Goal: Book appointment/travel/reservation

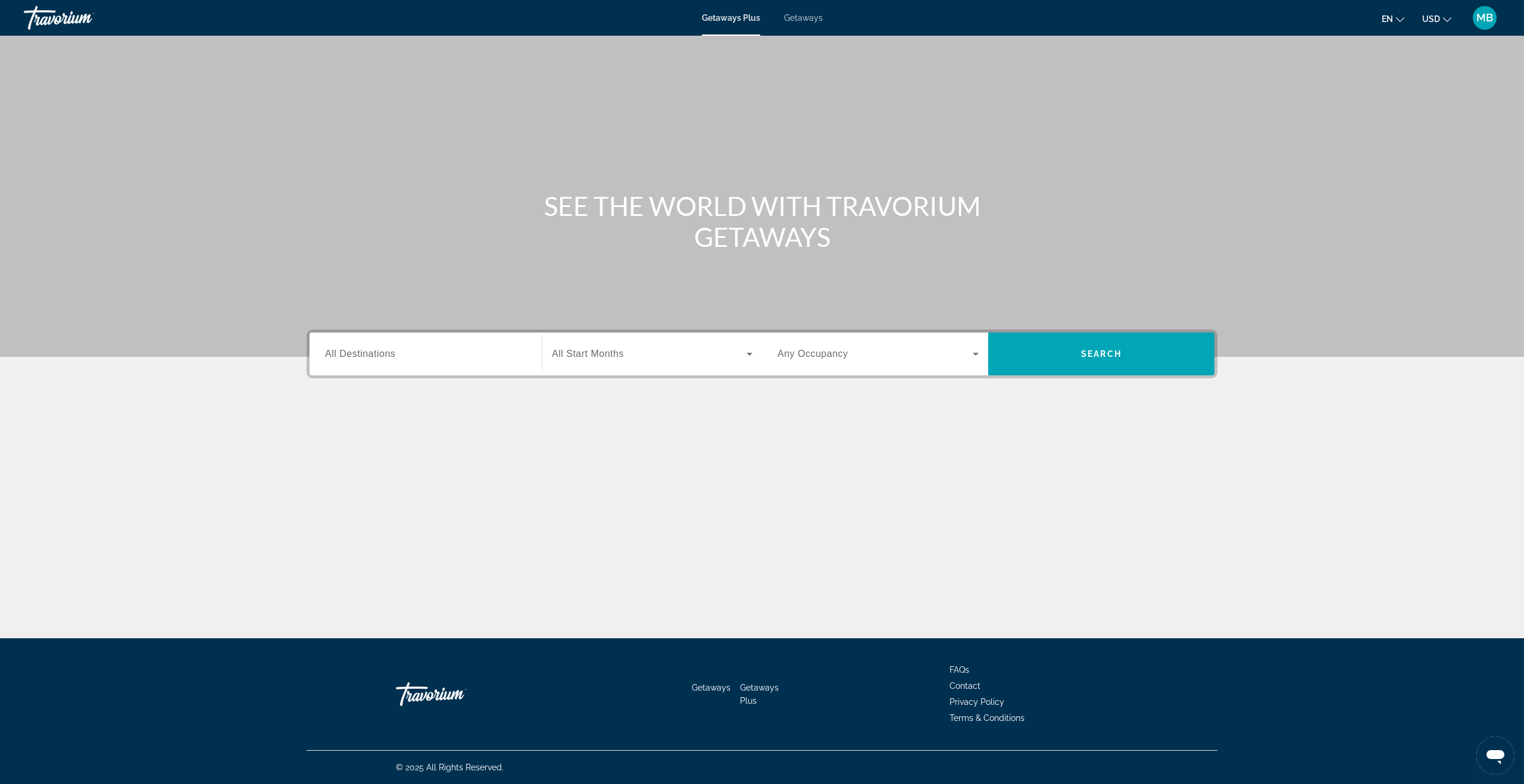
click at [415, 385] on div "Destination All Destinations Start Month All Start Months Occupancy Any Occupan…" at bounding box center [762, 413] width 958 height 168
click at [393, 362] on div "Search widget" at bounding box center [426, 355] width 201 height 34
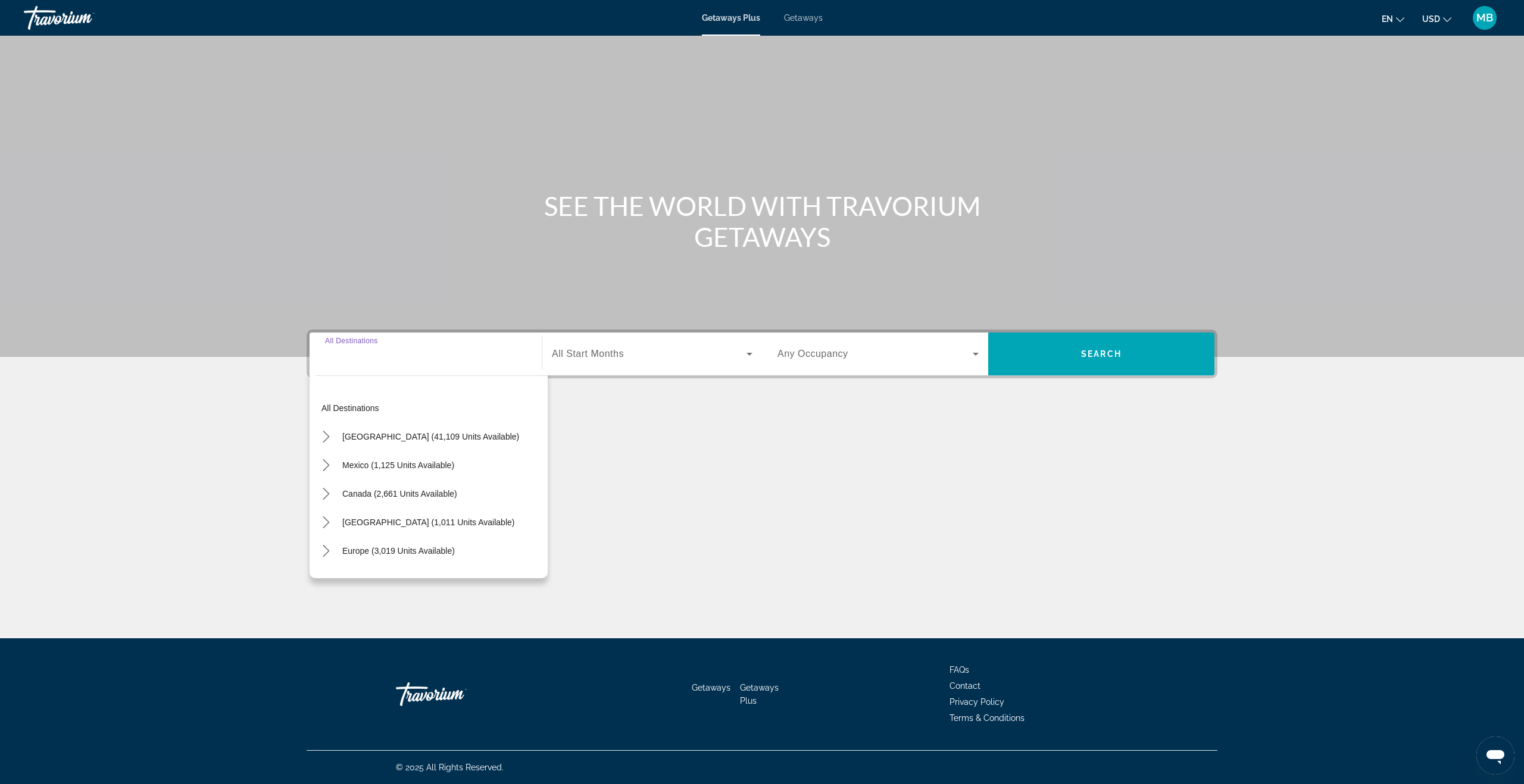
click at [797, 16] on span "Getaways" at bounding box center [803, 18] width 39 height 10
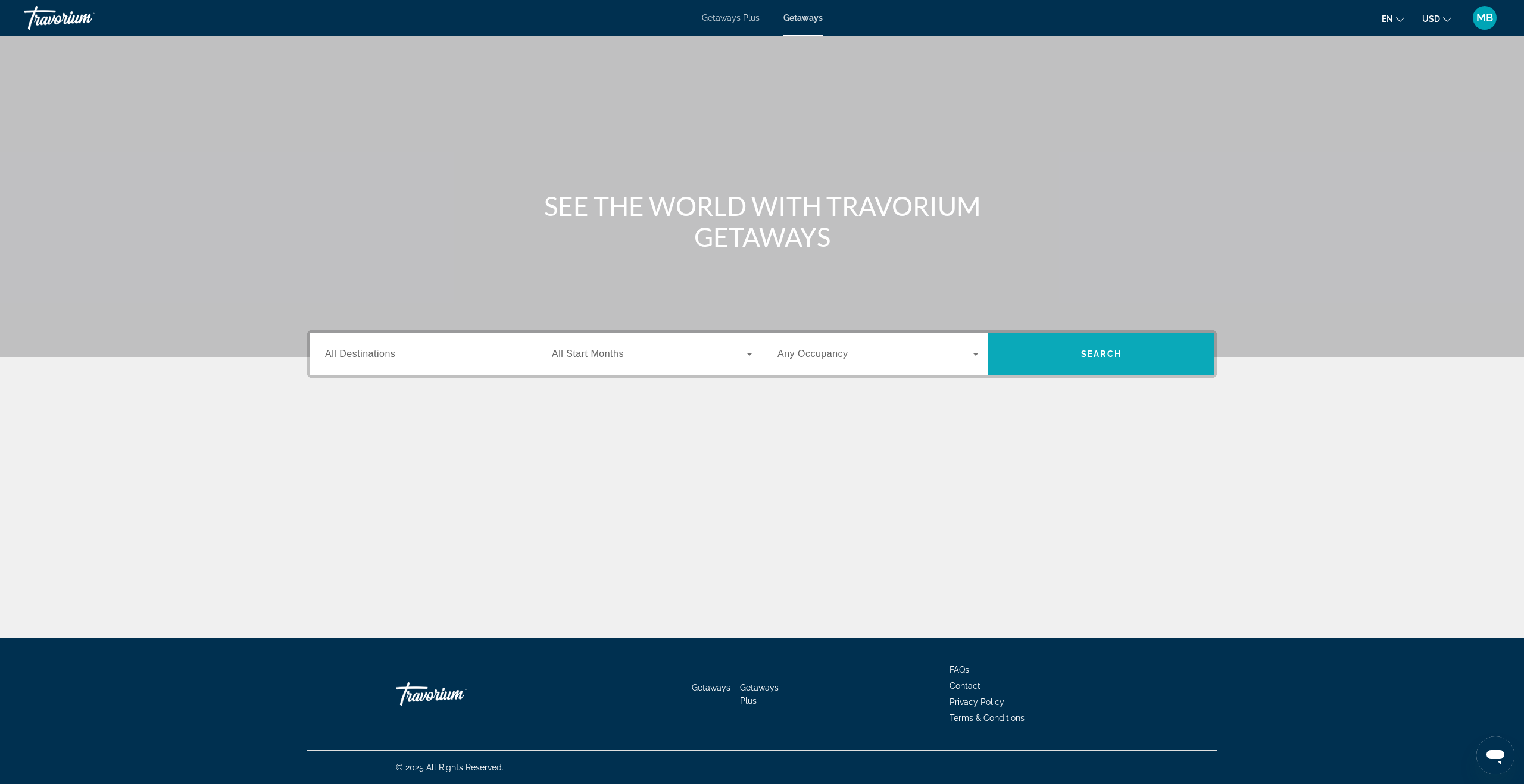
click at [1086, 355] on span "Search" at bounding box center [1101, 354] width 41 height 10
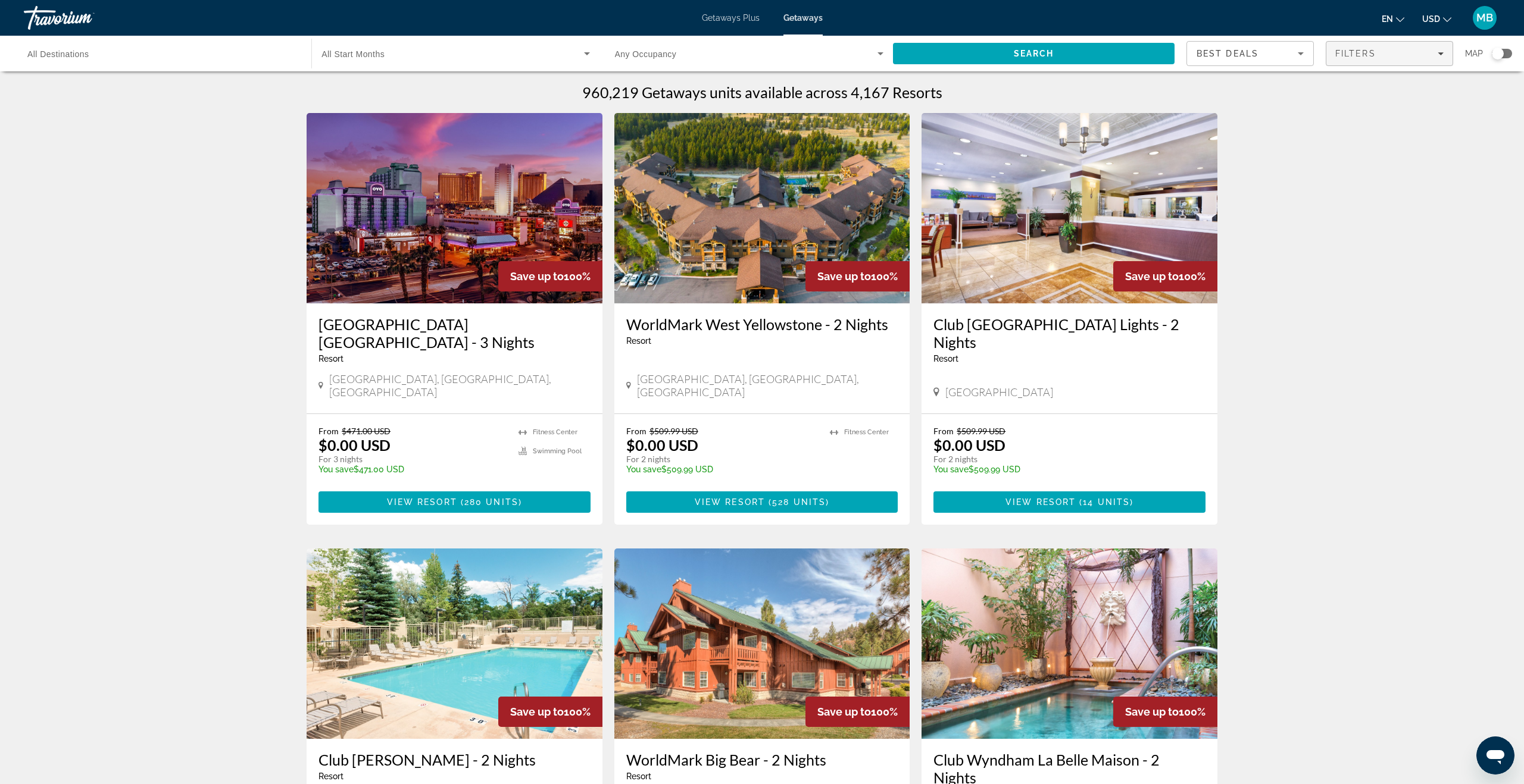
click at [1370, 55] on span "Filters" at bounding box center [1355, 54] width 41 height 10
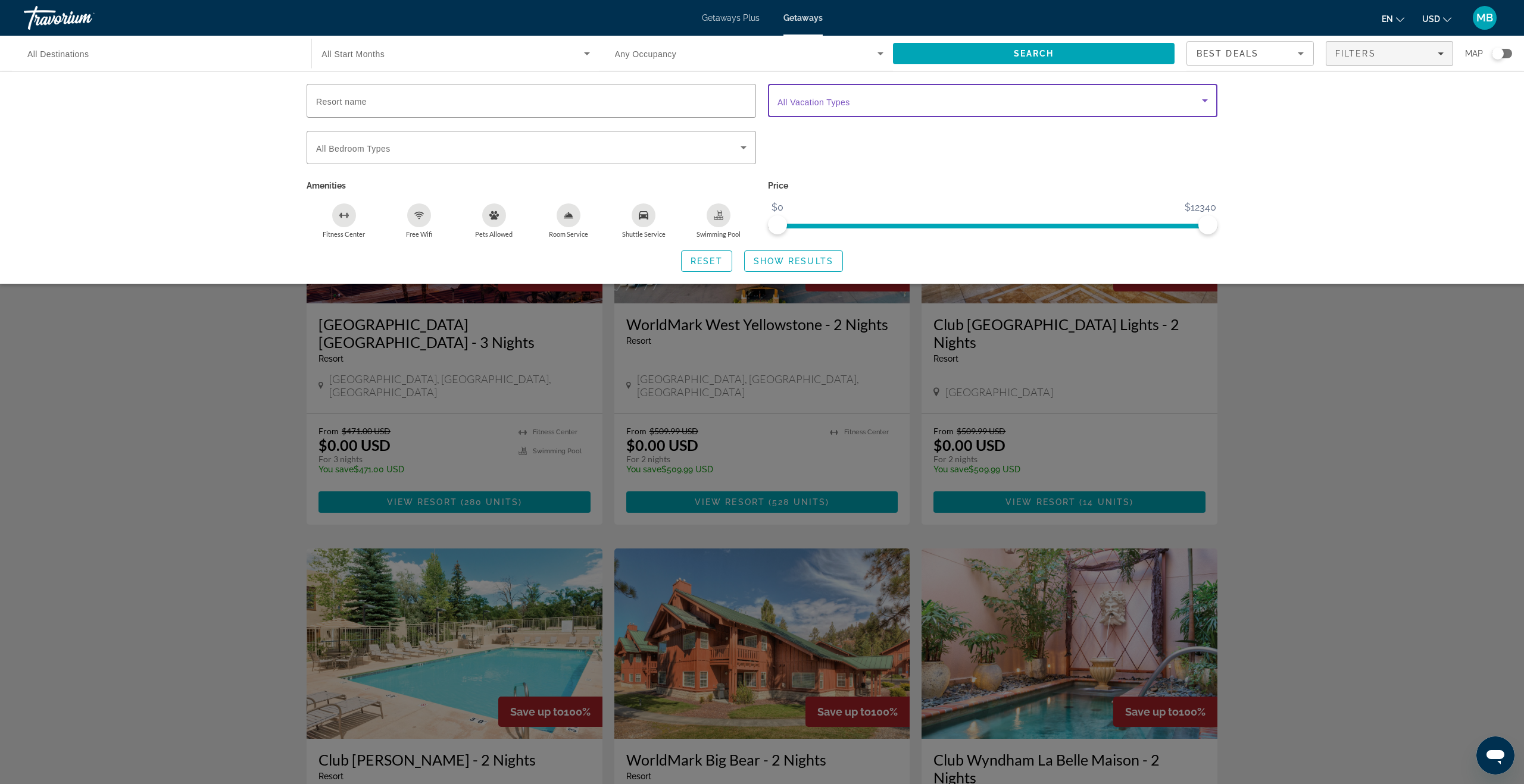
click at [856, 103] on span "Search widget" at bounding box center [990, 100] width 424 height 14
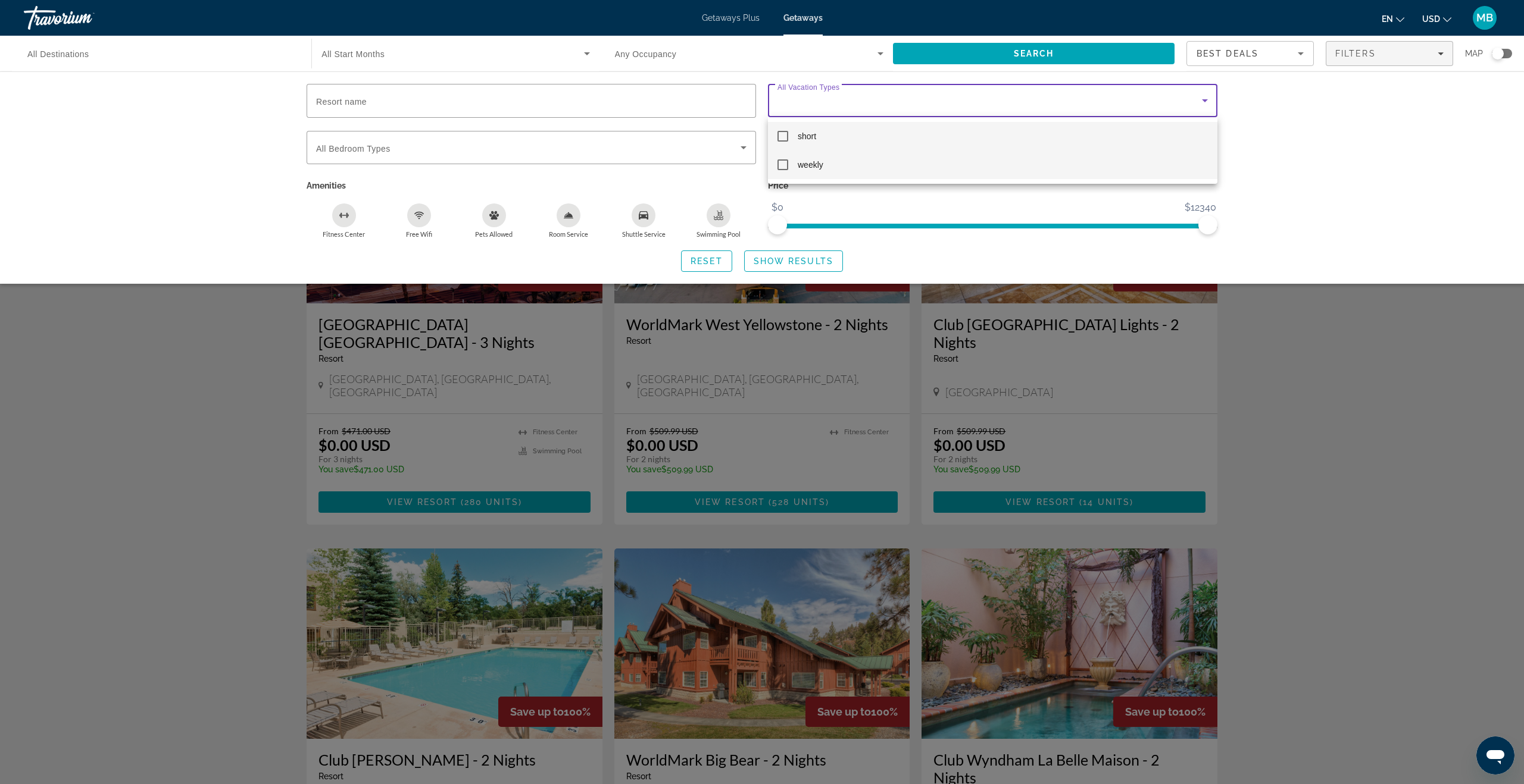
click at [782, 163] on mat-pseudo-checkbox at bounding box center [783, 165] width 11 height 11
click at [813, 264] on div at bounding box center [762, 392] width 1524 height 784
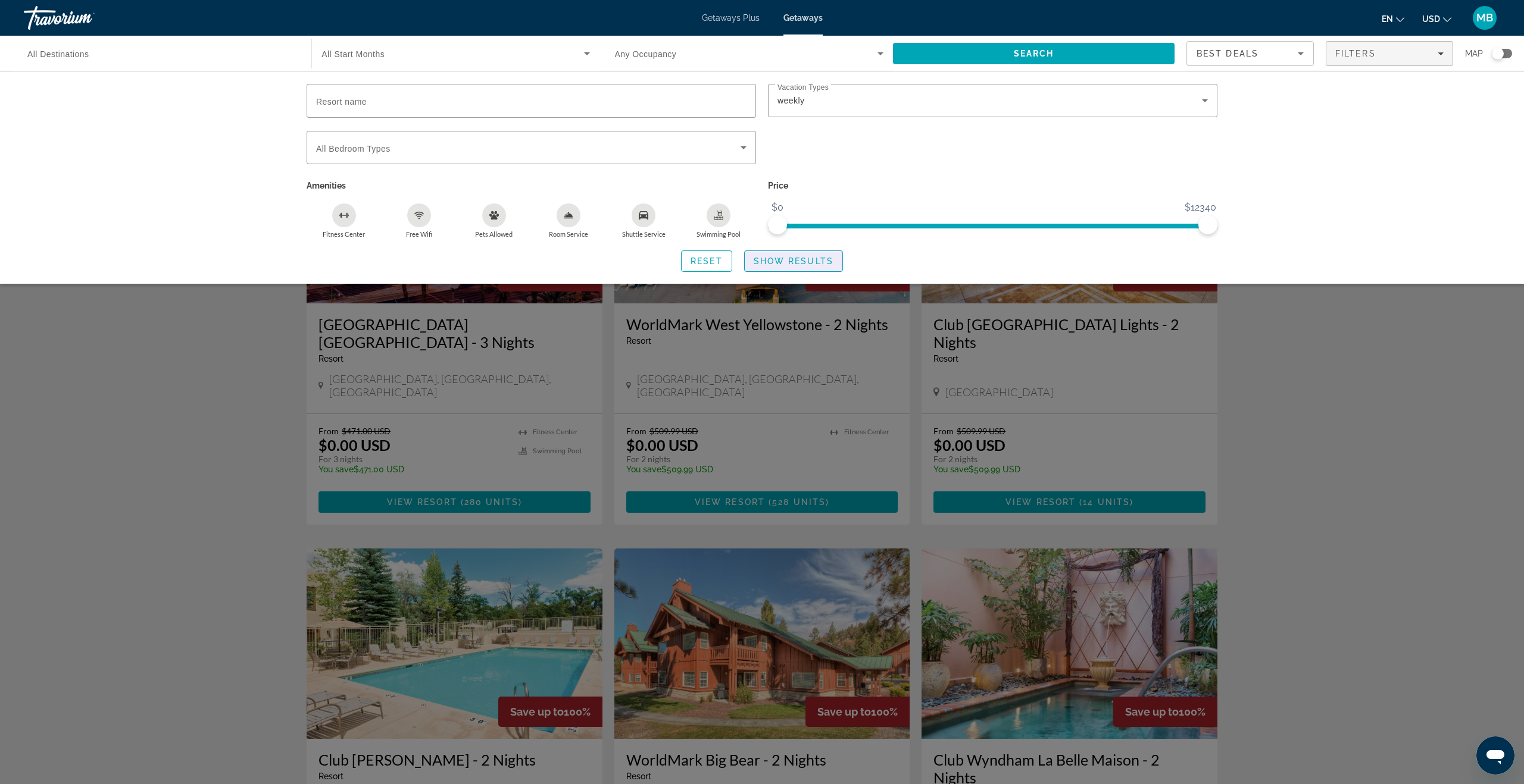
click at [817, 261] on span "Show Results" at bounding box center [793, 261] width 80 height 10
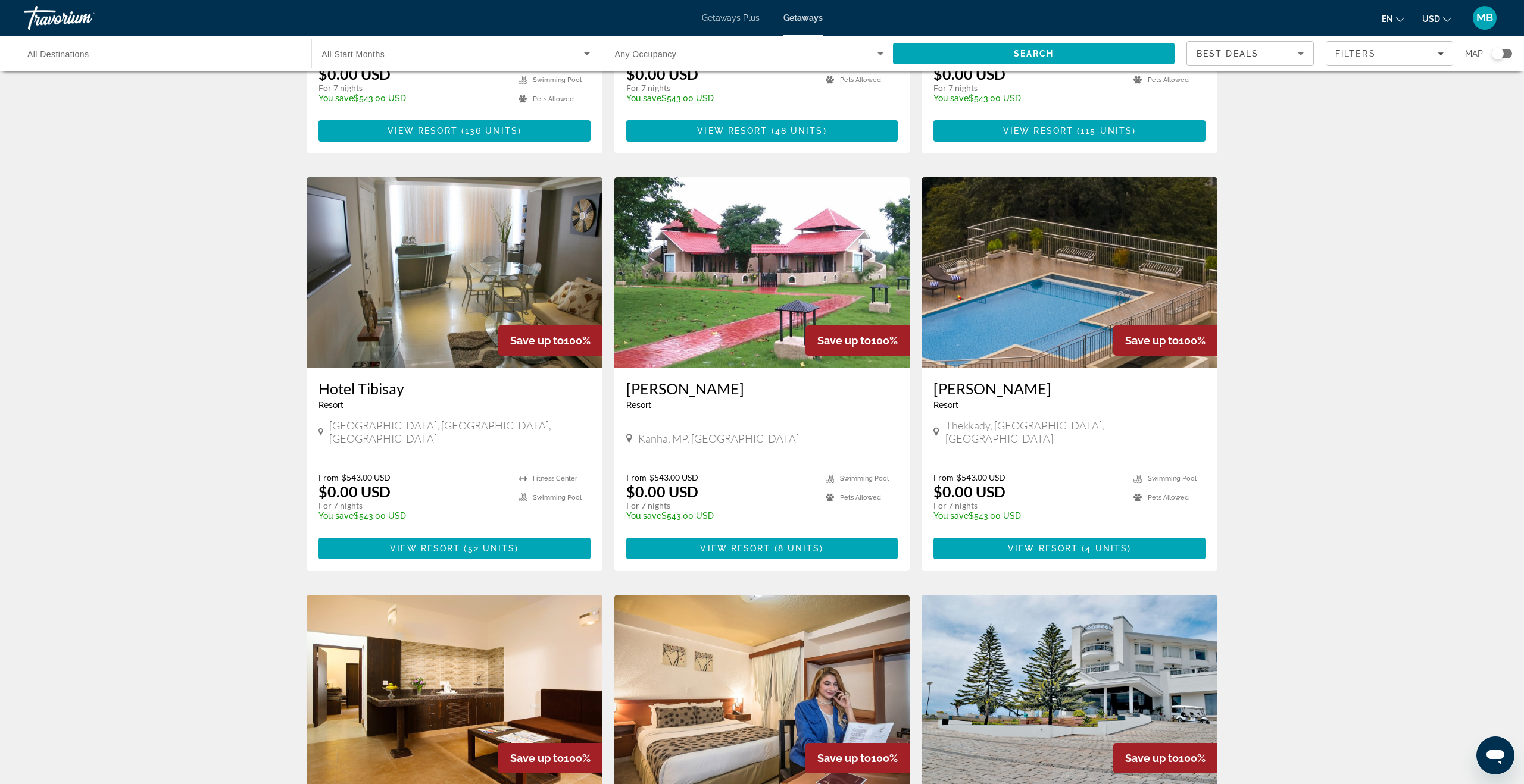
scroll to position [1141, 0]
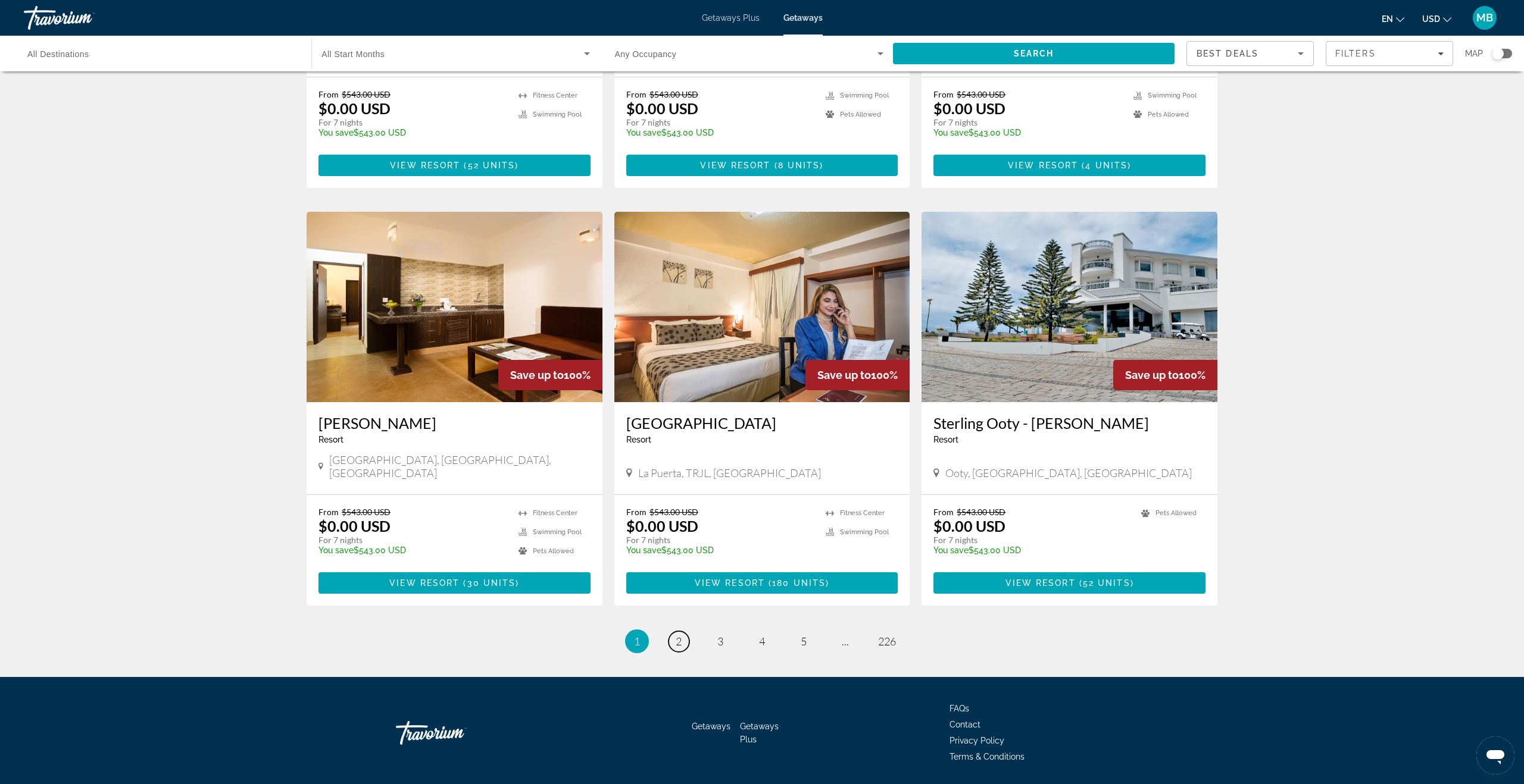
click at [679, 635] on span "2" at bounding box center [678, 641] width 6 height 13
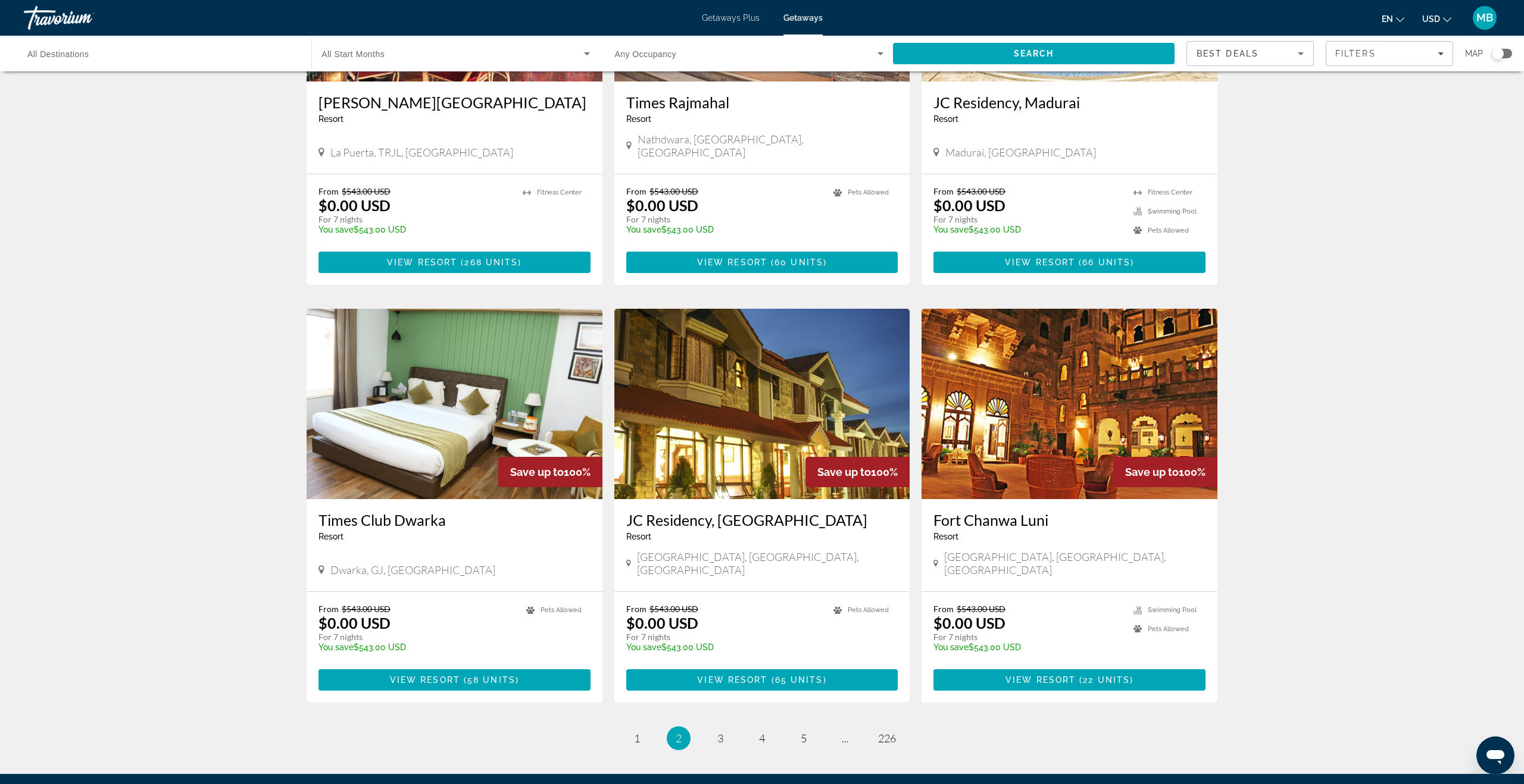
scroll to position [1105, 0]
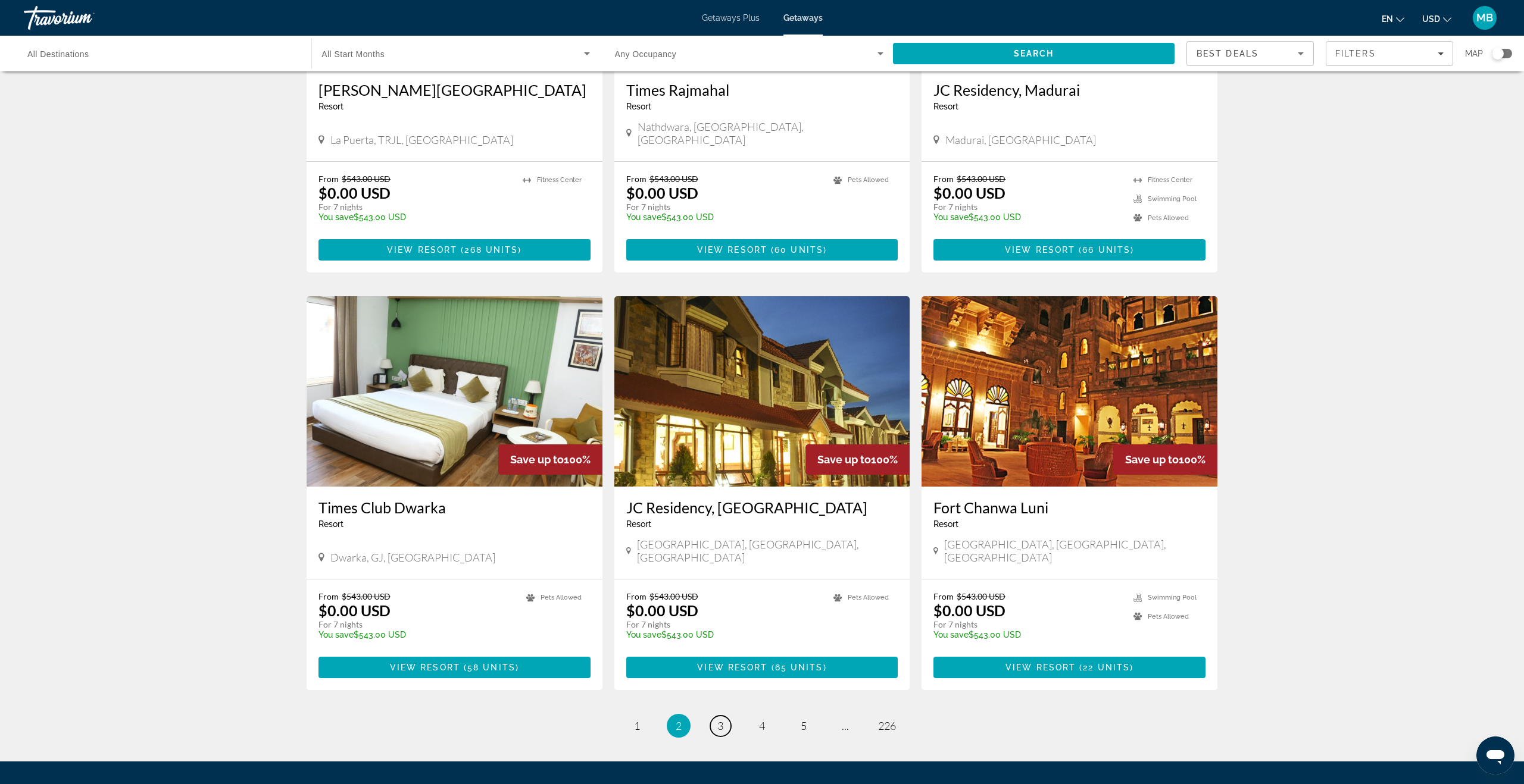
click at [718, 719] on span "3" at bounding box center [720, 726] width 6 height 13
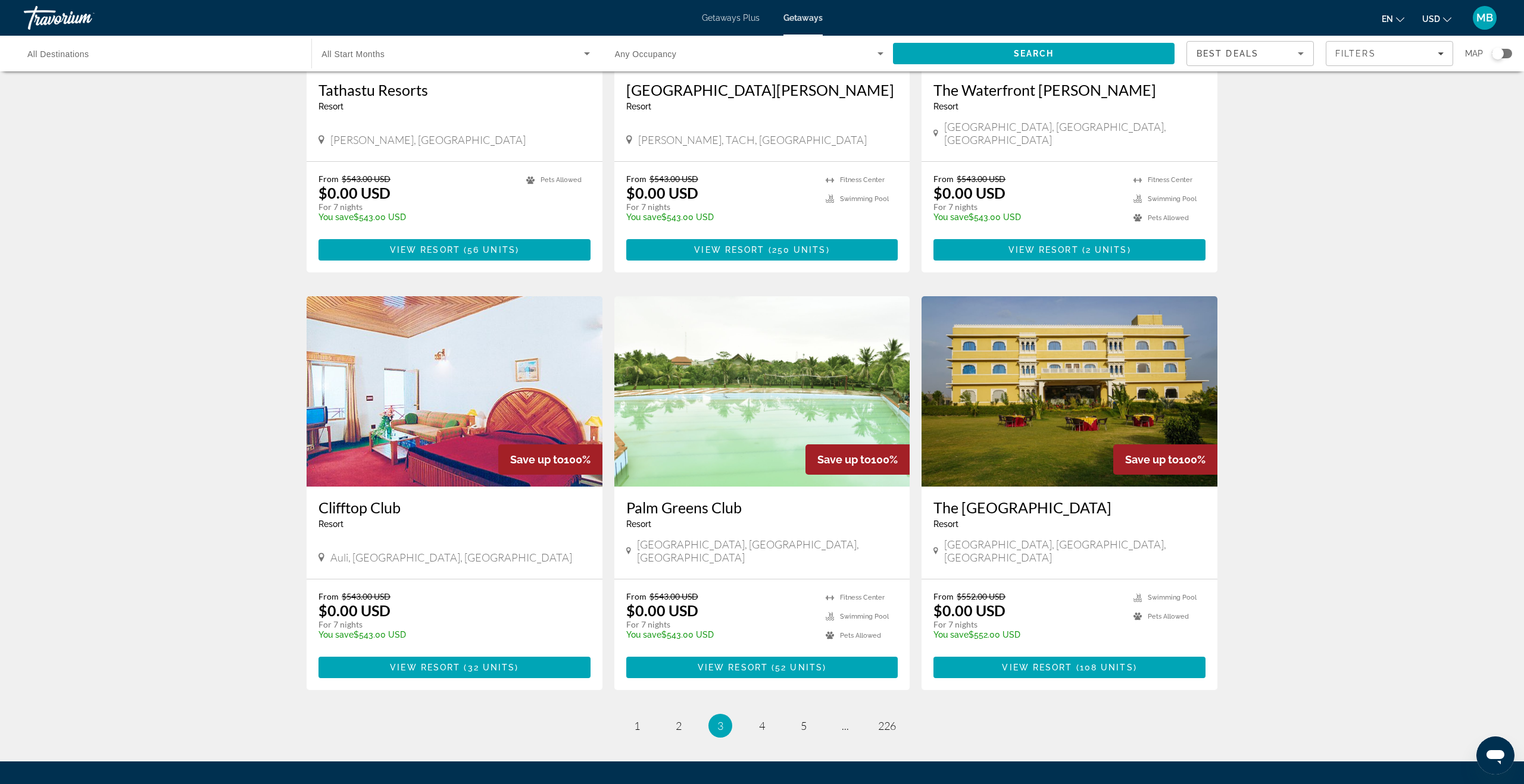
scroll to position [1071, 0]
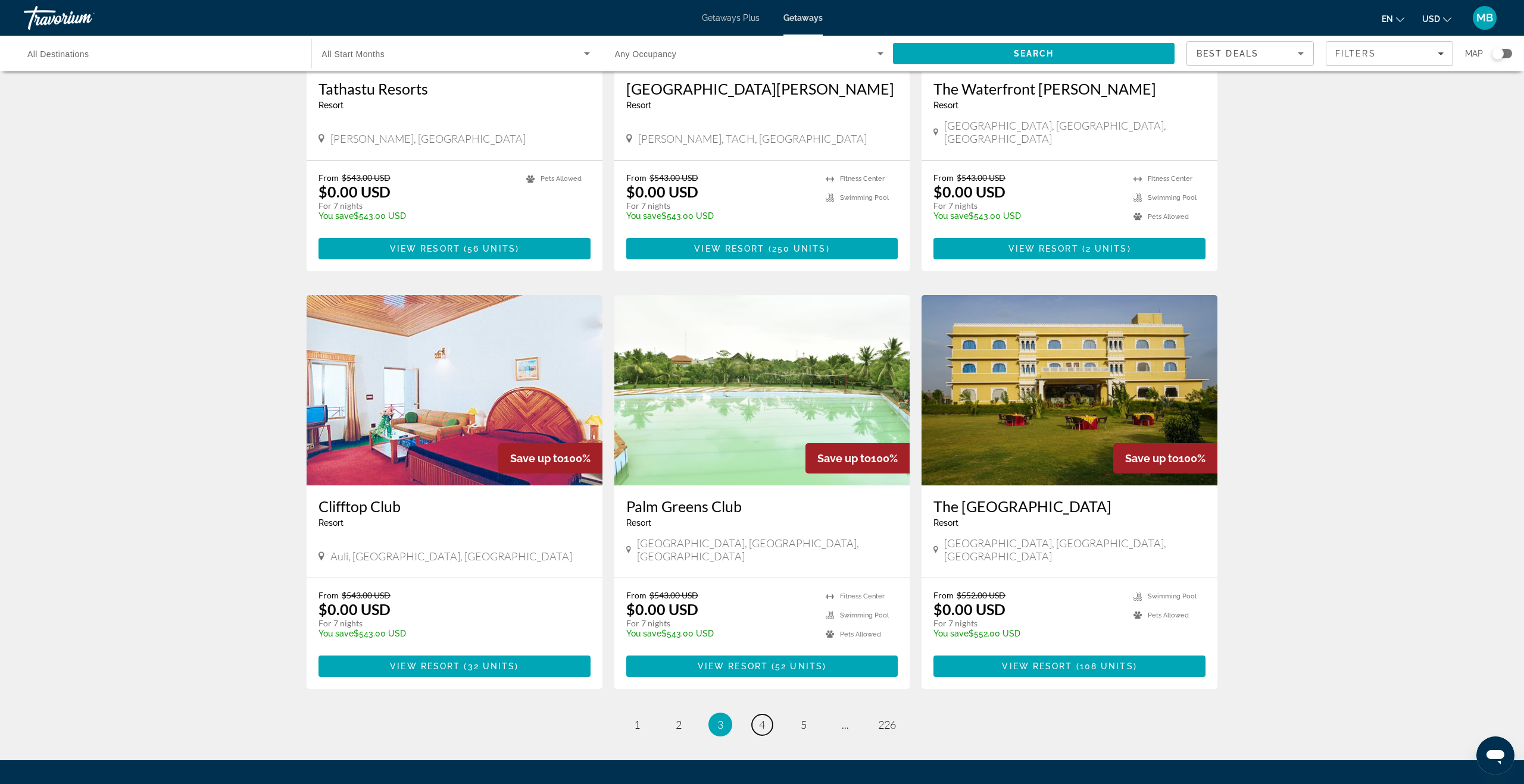
click at [760, 715] on link "page 4" at bounding box center [762, 725] width 21 height 21
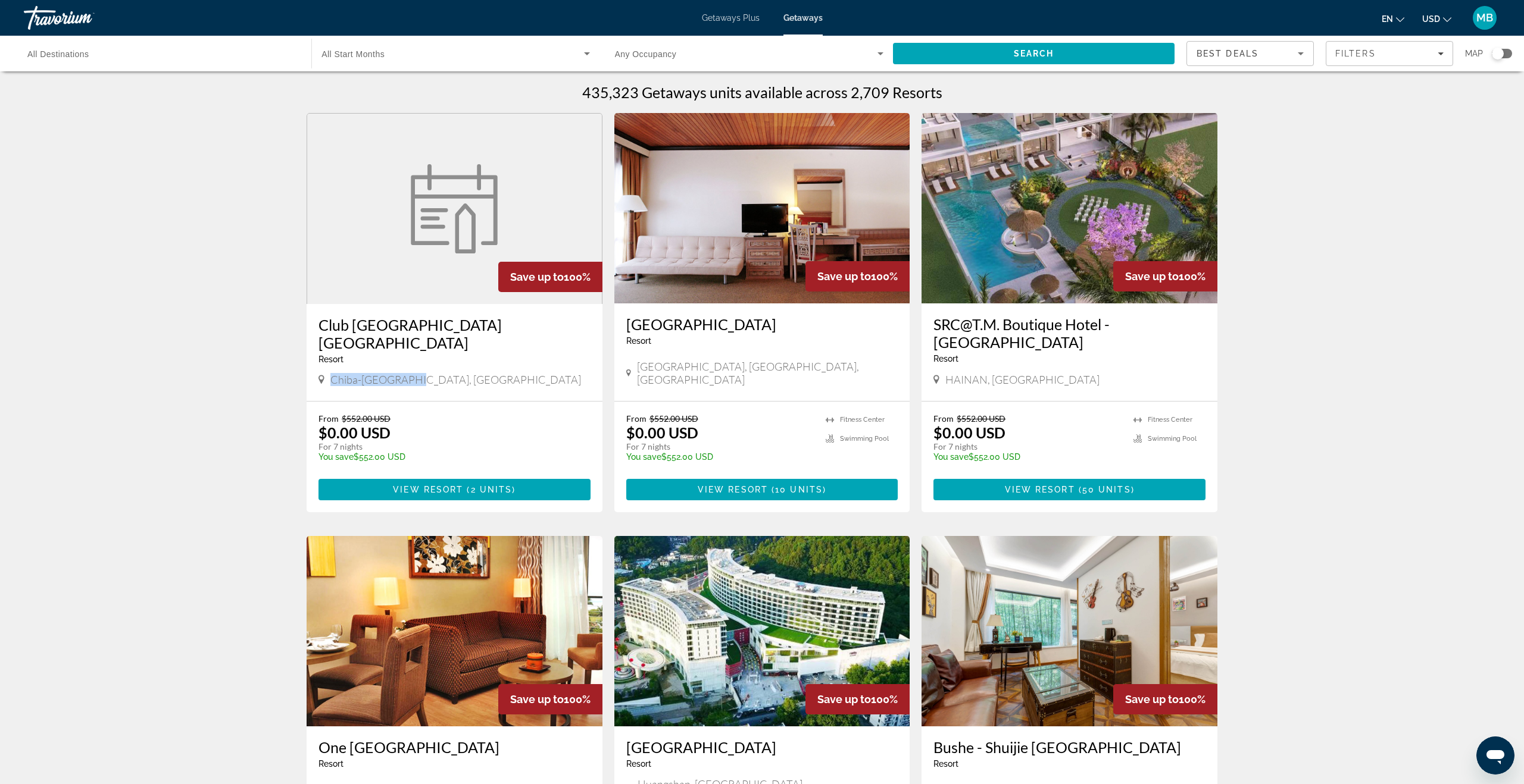
drag, startPoint x: 420, startPoint y: 366, endPoint x: 315, endPoint y: 363, distance: 105.0
click at [315, 363] on div "Club [GEOGRAPHIC_DATA] [GEOGRAPHIC_DATA] - This is an adults only resort [GEOGR…" at bounding box center [454, 353] width 296 height 97
copy span "Chiba-[GEOGRAPHIC_DATA], [GEOGRAPHIC_DATA]"
drag, startPoint x: 318, startPoint y: 324, endPoint x: 504, endPoint y: 328, distance: 186.0
click at [503, 328] on h3 "Club [GEOGRAPHIC_DATA] [GEOGRAPHIC_DATA]" at bounding box center [455, 334] width 272 height 36
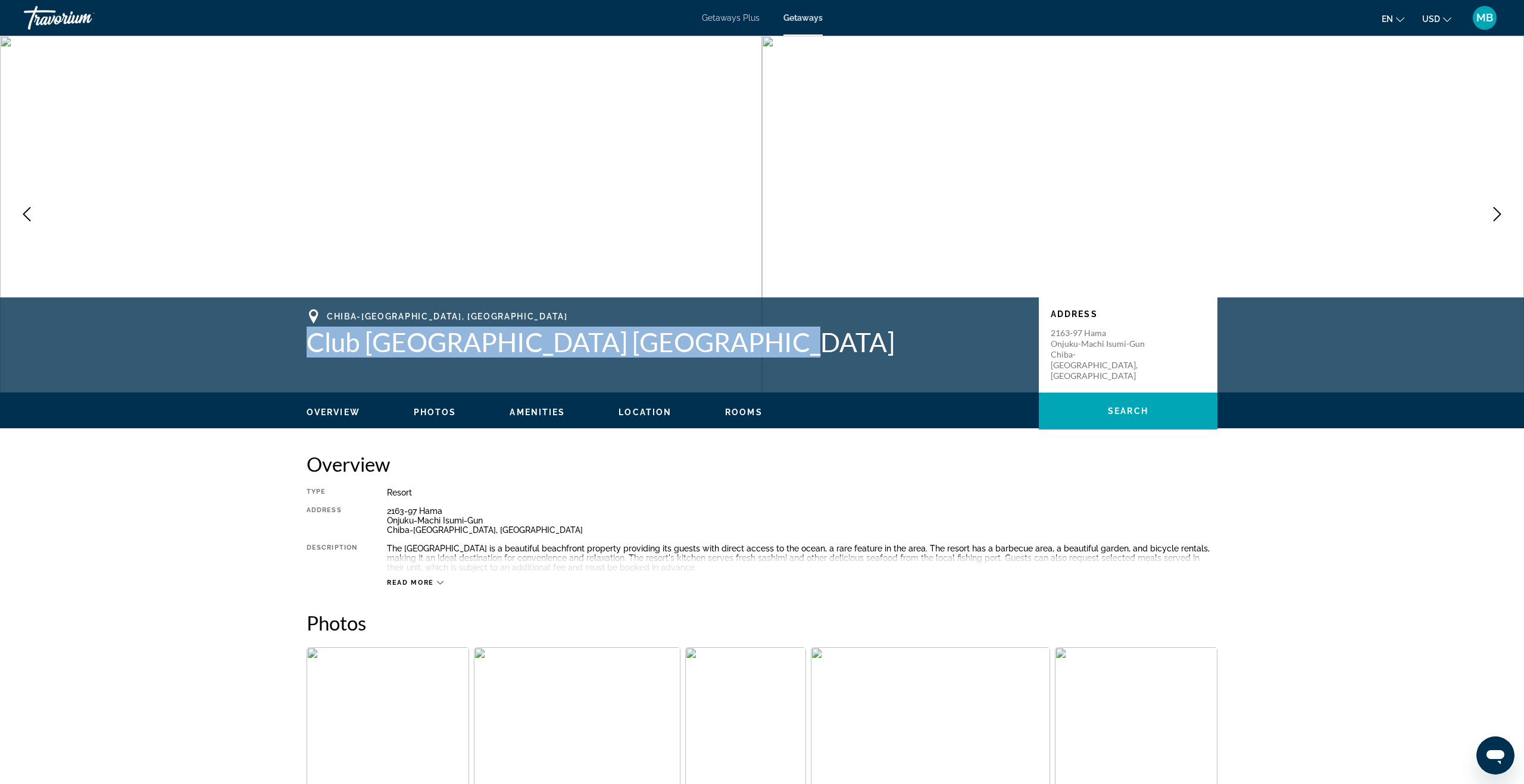
drag, startPoint x: 360, startPoint y: 342, endPoint x: 750, endPoint y: 364, distance: 390.6
click at [750, 364] on div "Chiba-[PERSON_NAME], [GEOGRAPHIC_DATA] Club [GEOGRAPHIC_DATA] Onjuku Address 21…" at bounding box center [762, 344] width 958 height 71
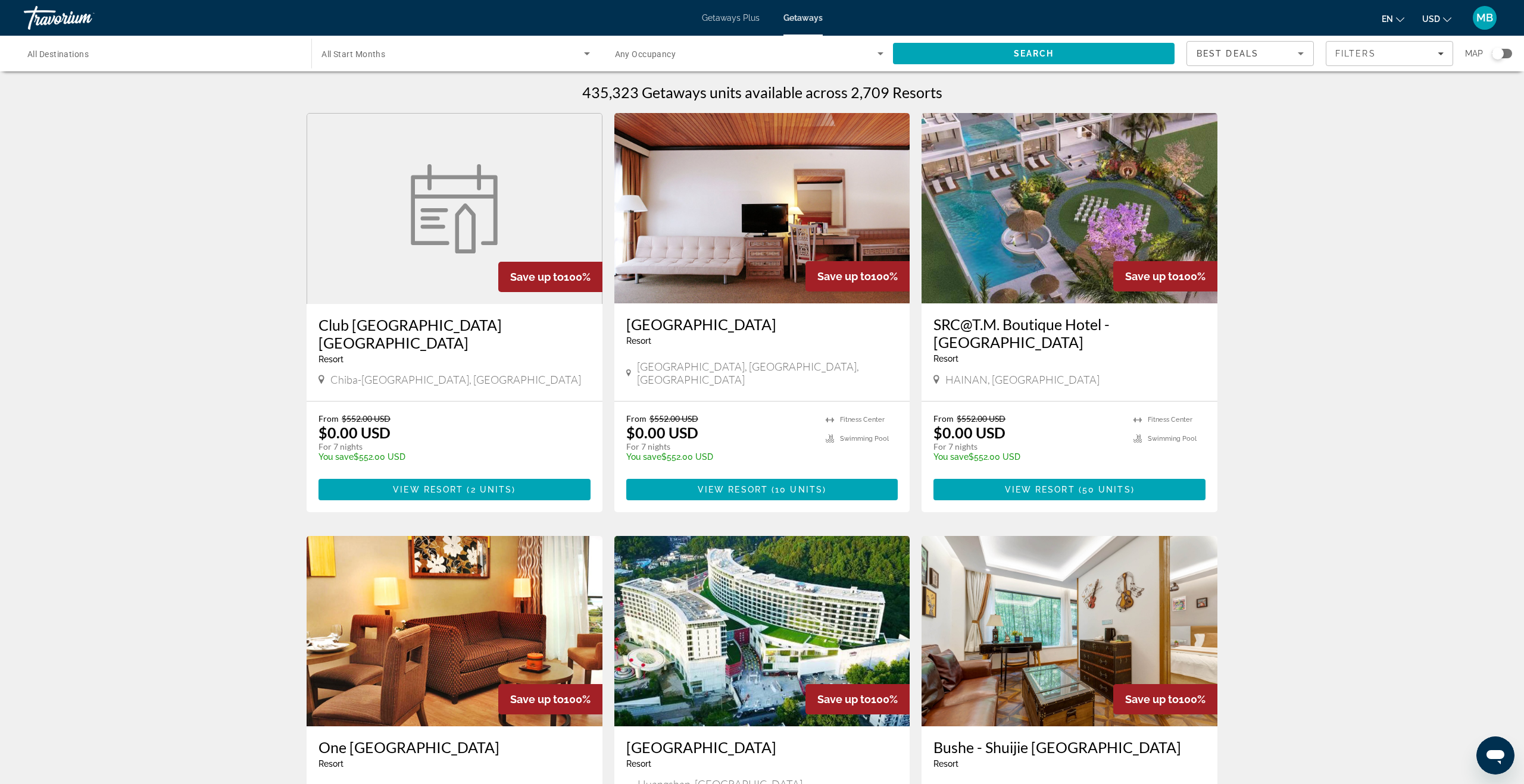
click at [295, 50] on input "Destination All Destinations" at bounding box center [161, 54] width 269 height 14
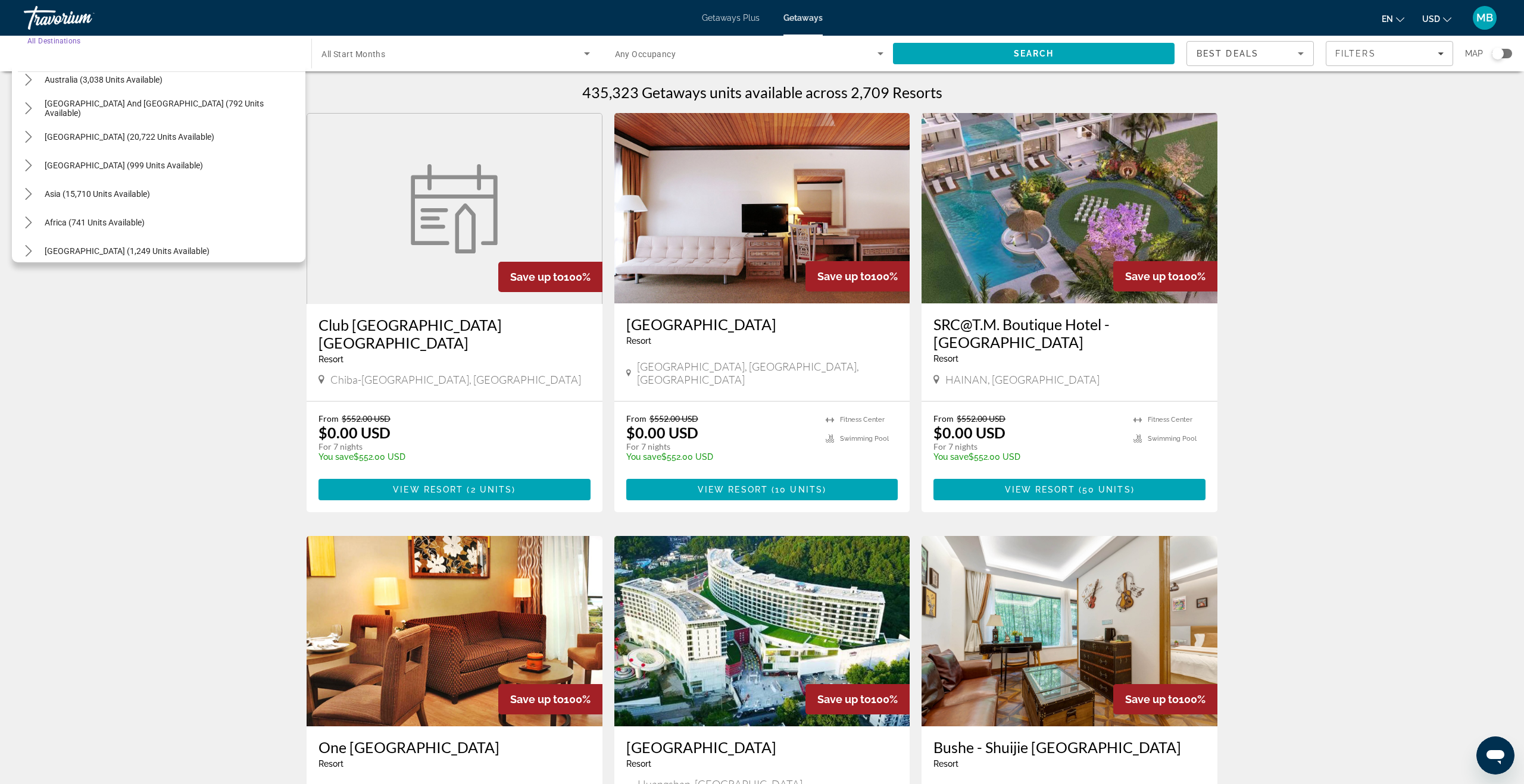
scroll to position [193, 0]
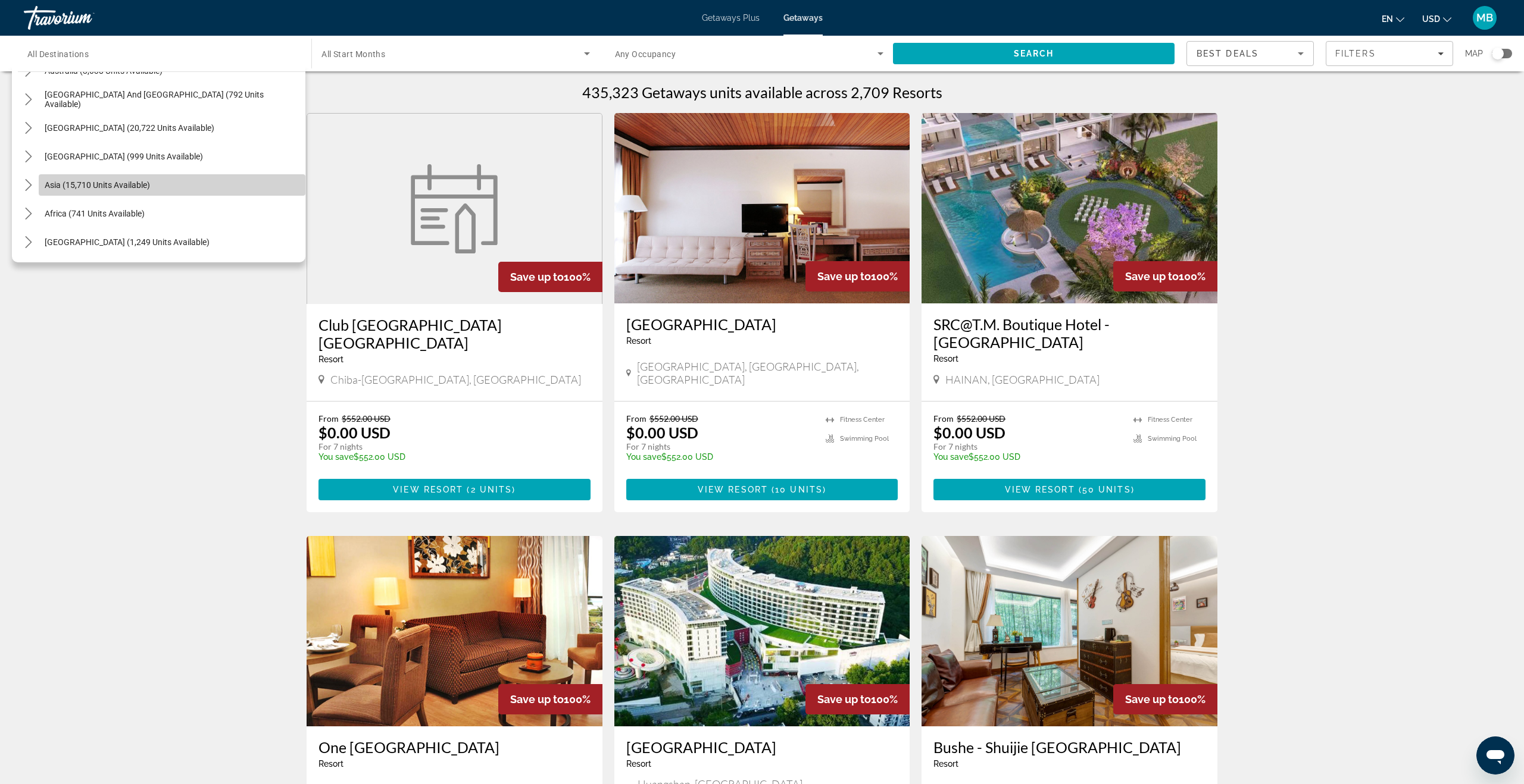
click at [99, 190] on span "Select destination: Asia (15,710 units available)" at bounding box center [172, 185] width 266 height 29
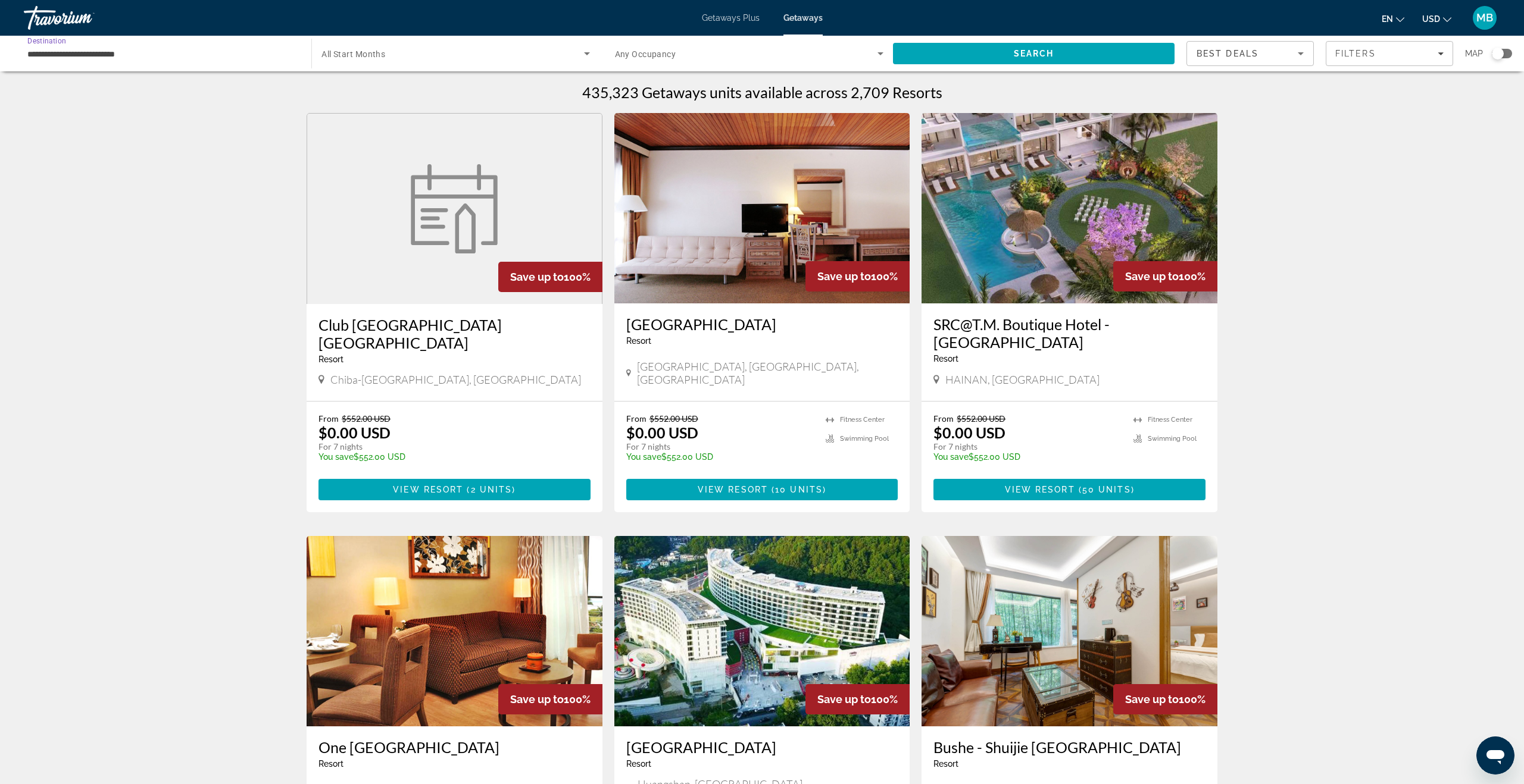
click at [72, 58] on input "**********" at bounding box center [161, 54] width 269 height 14
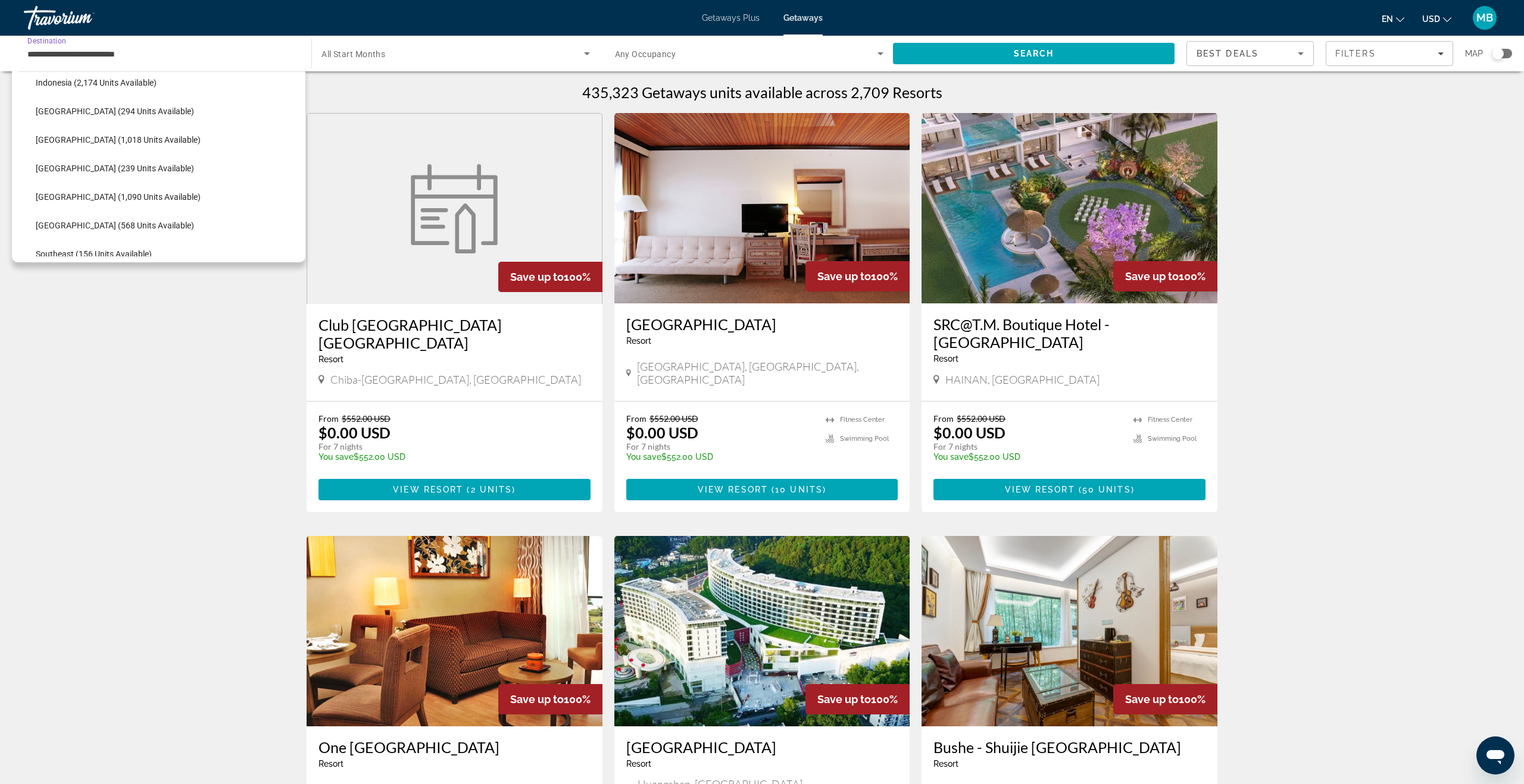
scroll to position [433, 0]
click at [74, 112] on span "[GEOGRAPHIC_DATA] (294 units available)" at bounding box center [115, 117] width 158 height 10
type input "**********"
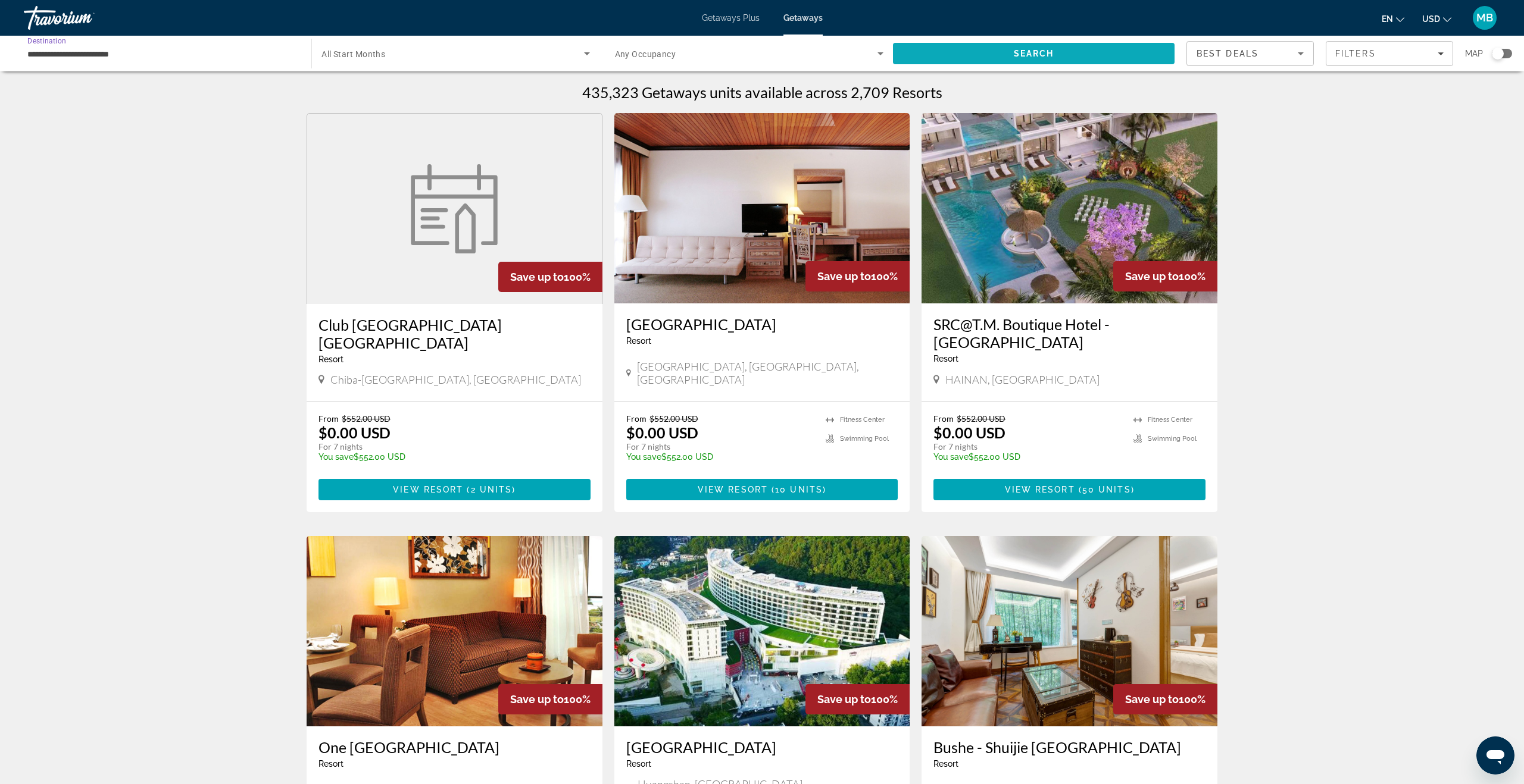
click at [923, 58] on span "Search" at bounding box center [1034, 54] width 281 height 29
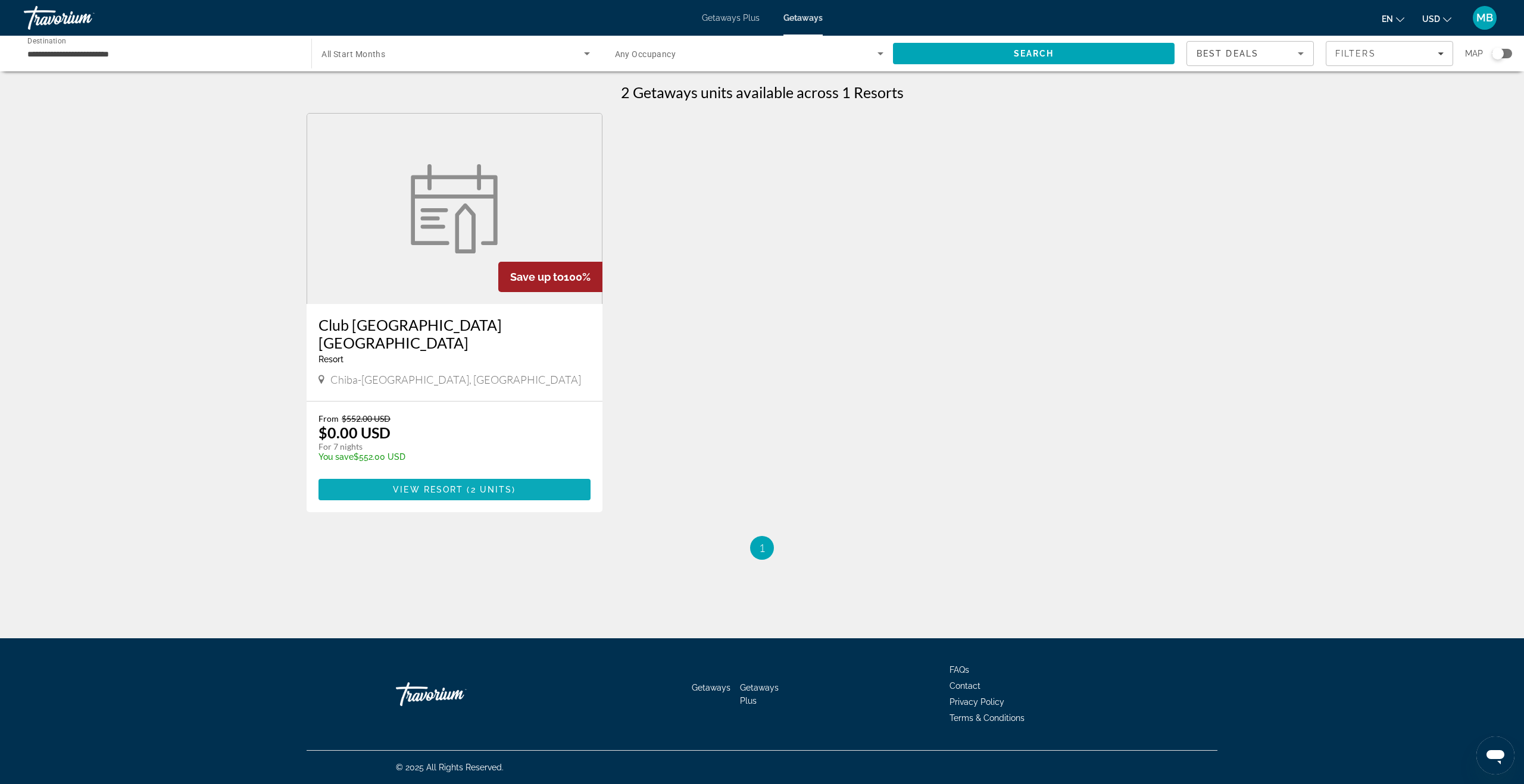
click at [479, 485] on span "2 units" at bounding box center [491, 490] width 41 height 10
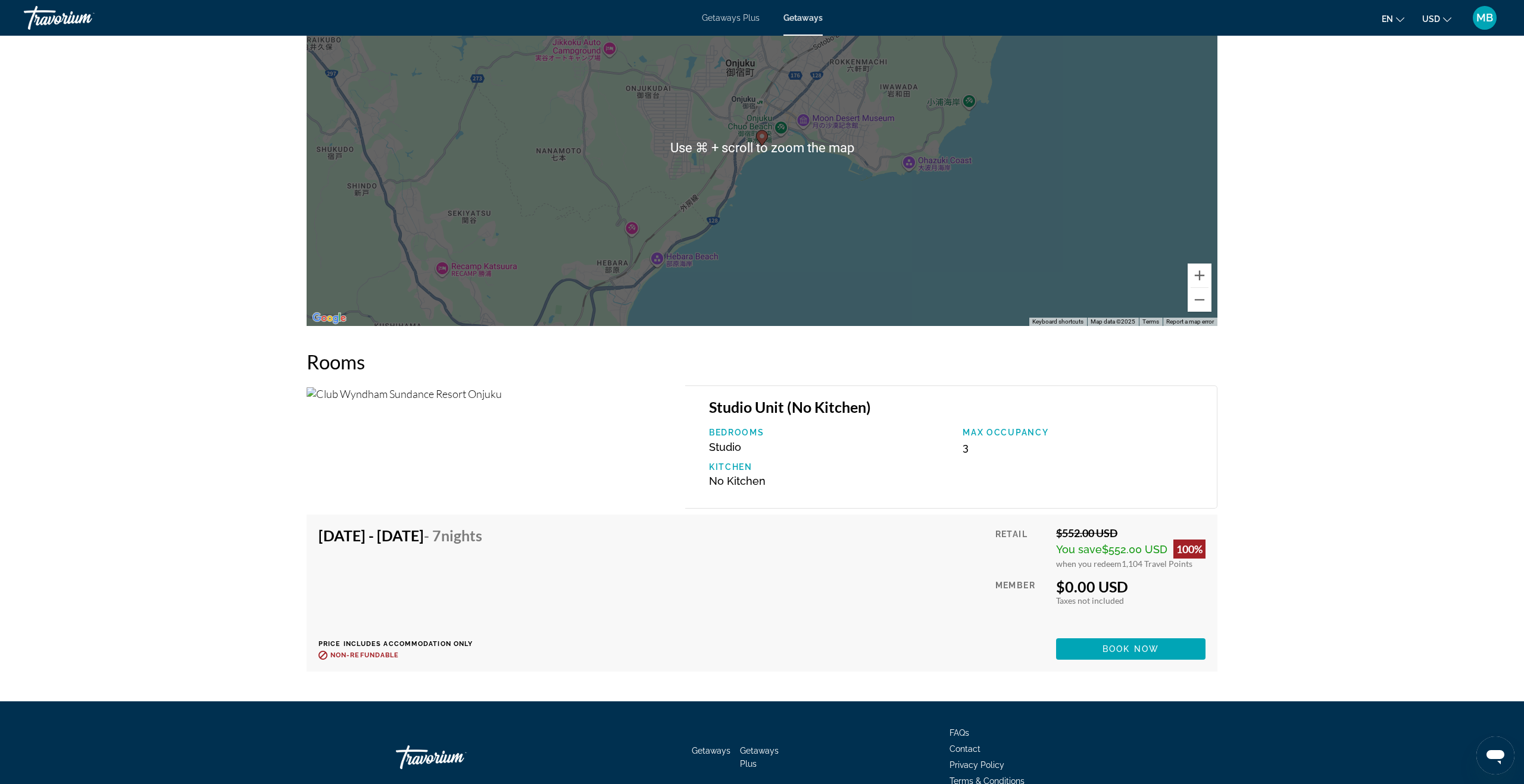
scroll to position [1399, 0]
